Goal: Go to known website: Go to known website

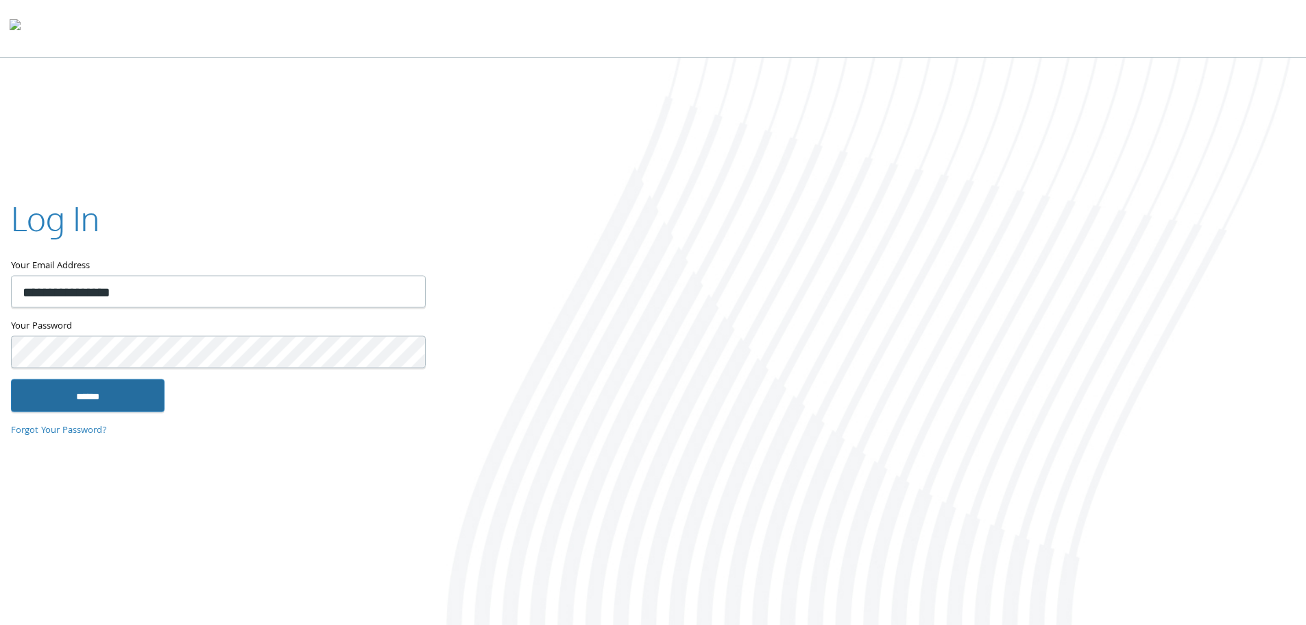
click at [113, 391] on input "******" at bounding box center [88, 394] width 154 height 33
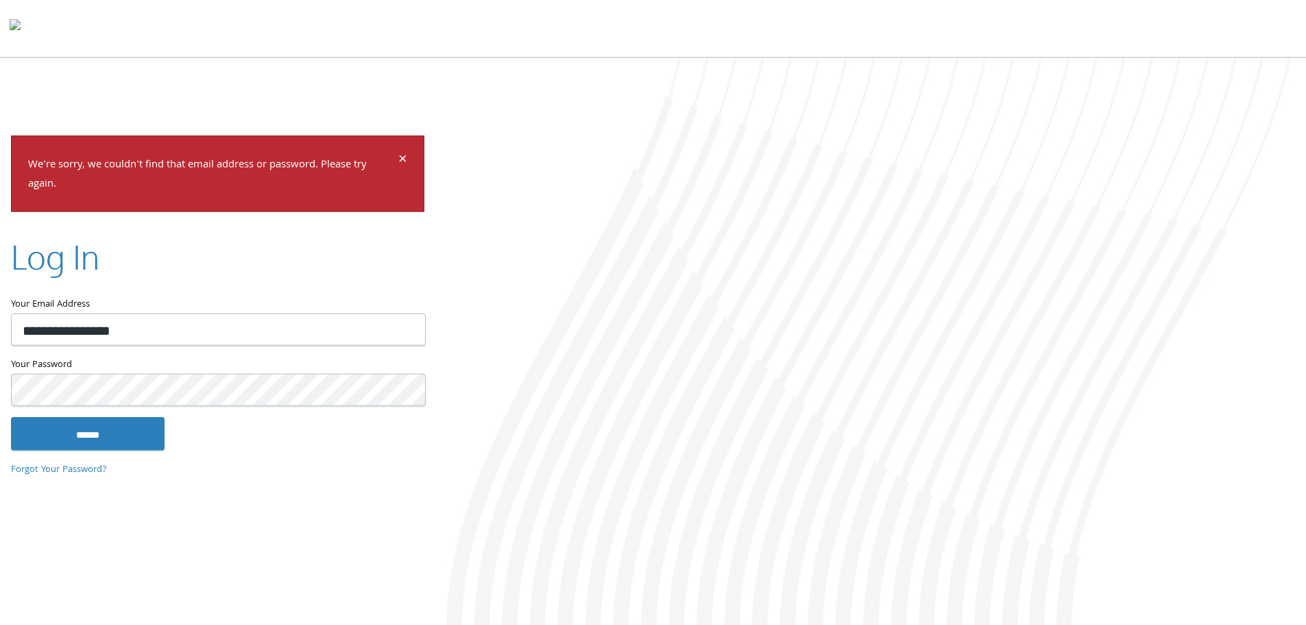
click at [408, 391] on keeper-lock "Open Keeper Popup" at bounding box center [406, 390] width 16 height 16
click at [110, 442] on input "******" at bounding box center [88, 433] width 154 height 33
